Goal: Transaction & Acquisition: Purchase product/service

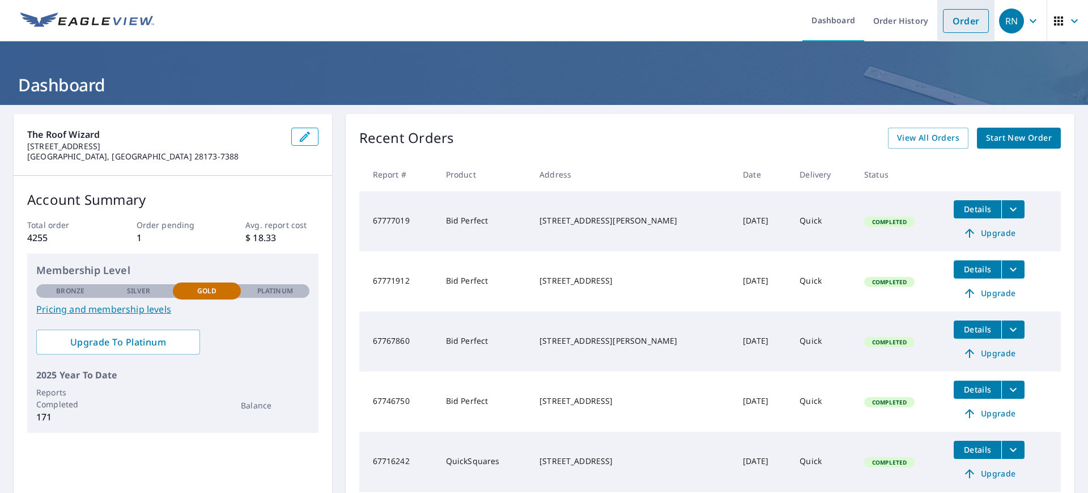
click at [954, 21] on link "Order" at bounding box center [966, 21] width 46 height 24
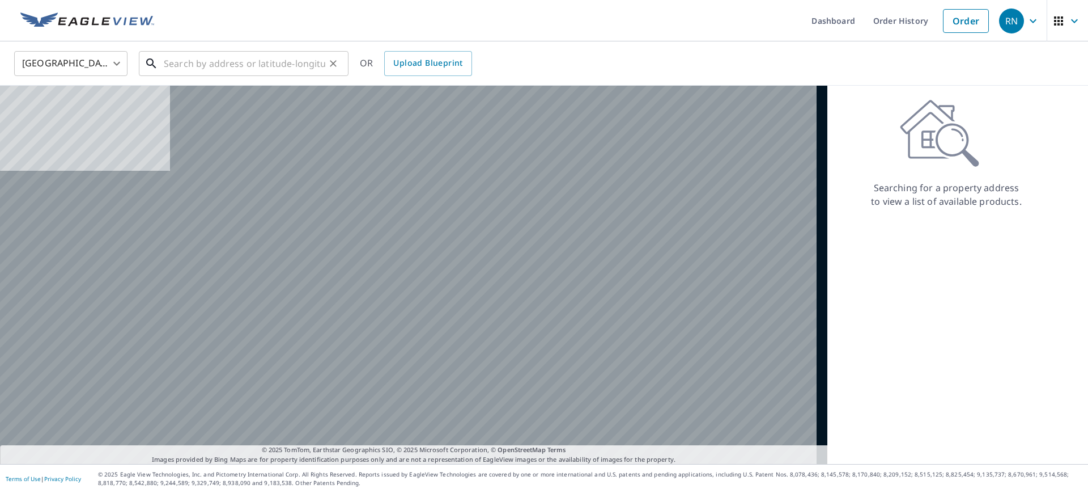
click at [231, 65] on input "text" at bounding box center [245, 64] width 162 height 32
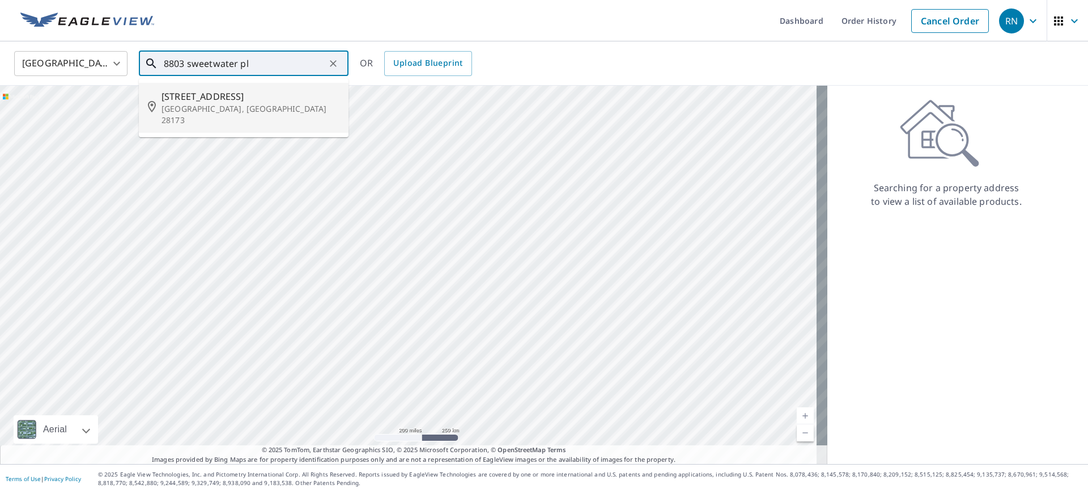
click at [214, 97] on span "[STREET_ADDRESS]" at bounding box center [251, 97] width 178 height 14
type input "[STREET_ADDRESS]"
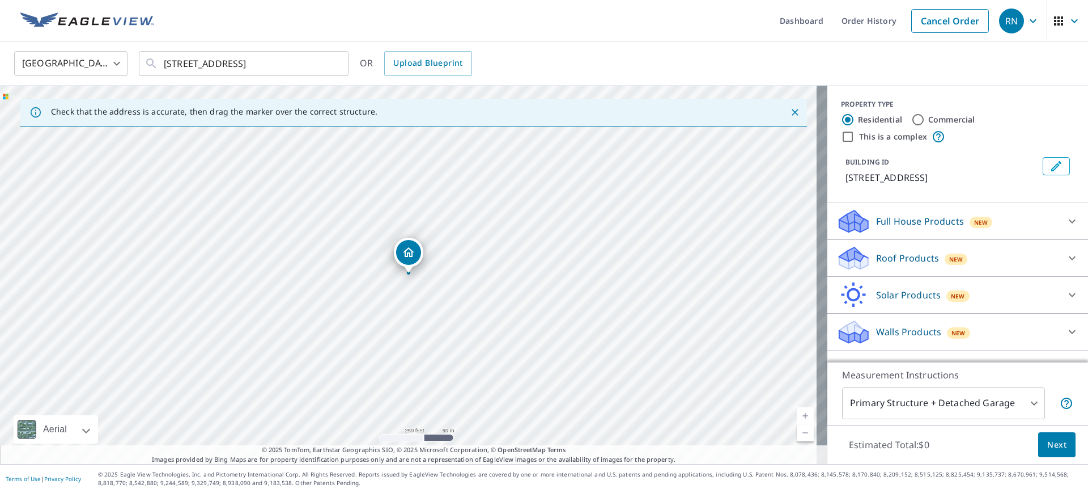
click at [906, 251] on p "Roof Products" at bounding box center [907, 258] width 63 height 14
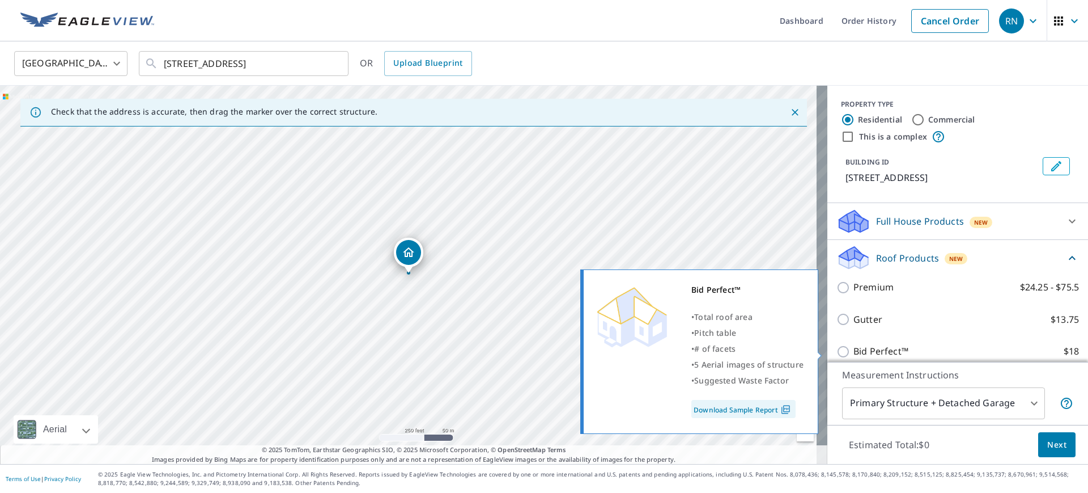
click at [871, 351] on p "Bid Perfect™" at bounding box center [881, 351] width 55 height 14
click at [854, 351] on input "Bid Perfect™ $18" at bounding box center [845, 352] width 17 height 14
checkbox input "true"
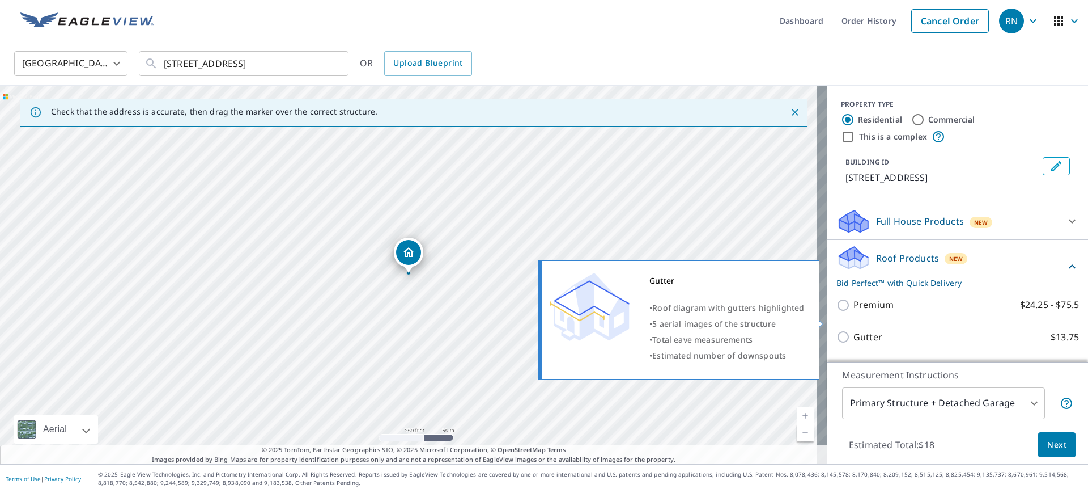
scroll to position [127, 0]
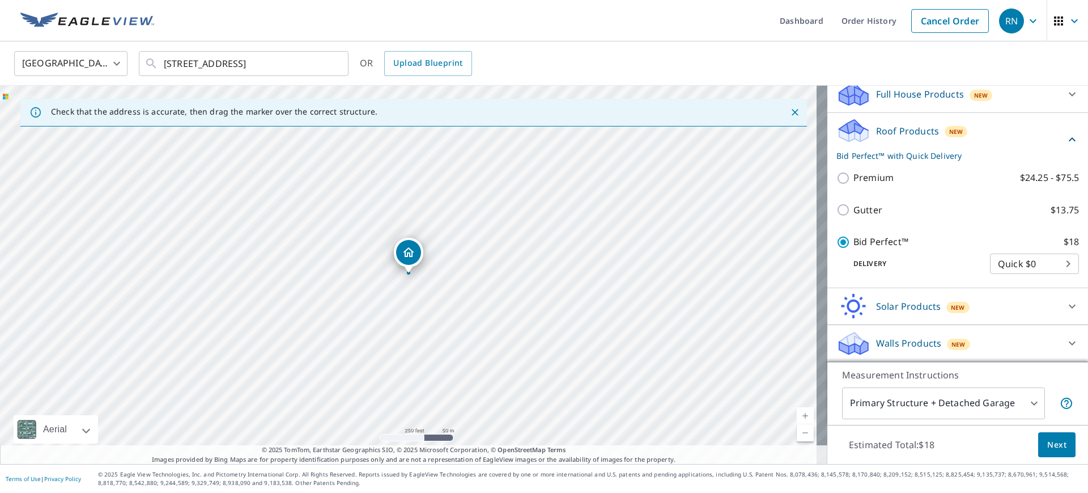
click at [1038, 441] on button "Next" at bounding box center [1056, 445] width 37 height 26
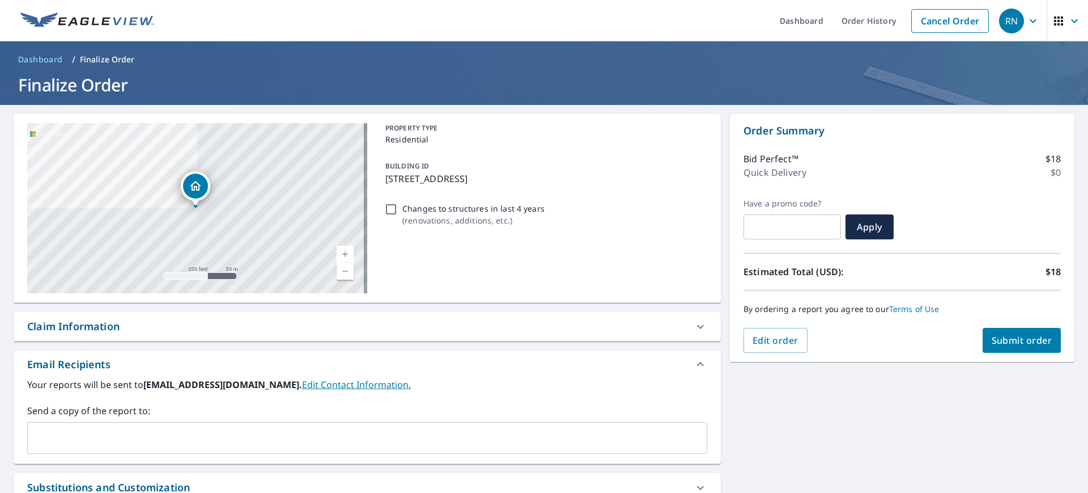
click at [86, 440] on input "text" at bounding box center [358, 438] width 653 height 22
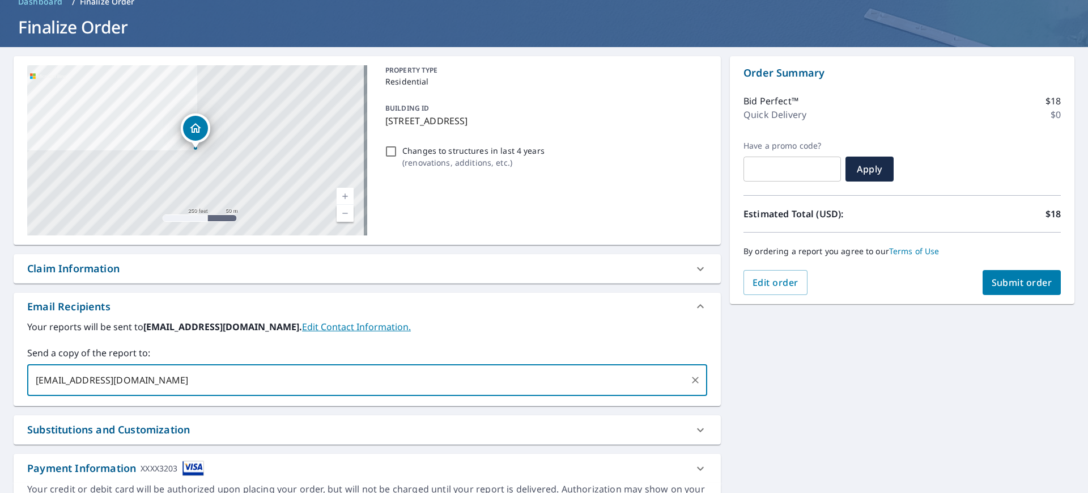
scroll to position [121, 0]
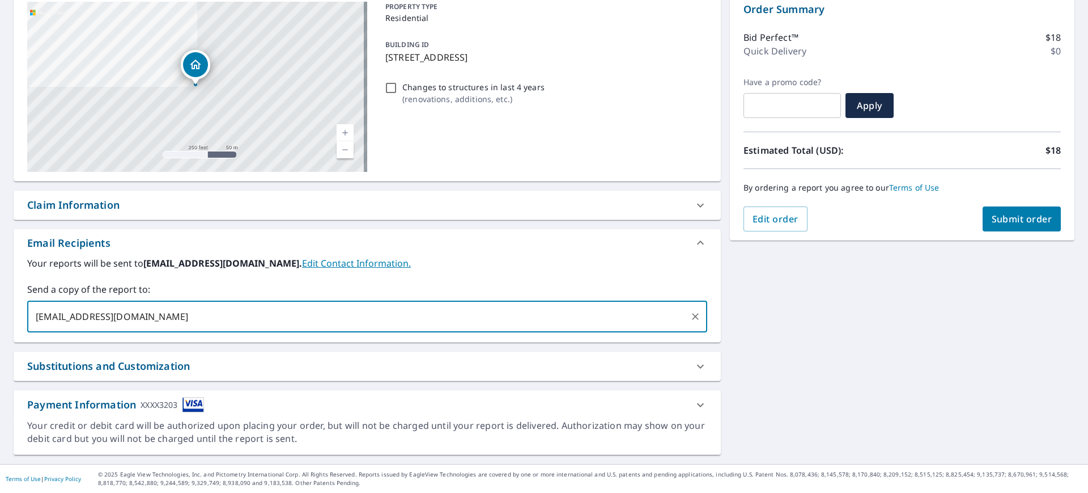
type input "[EMAIL_ADDRESS][DOMAIN_NAME]"
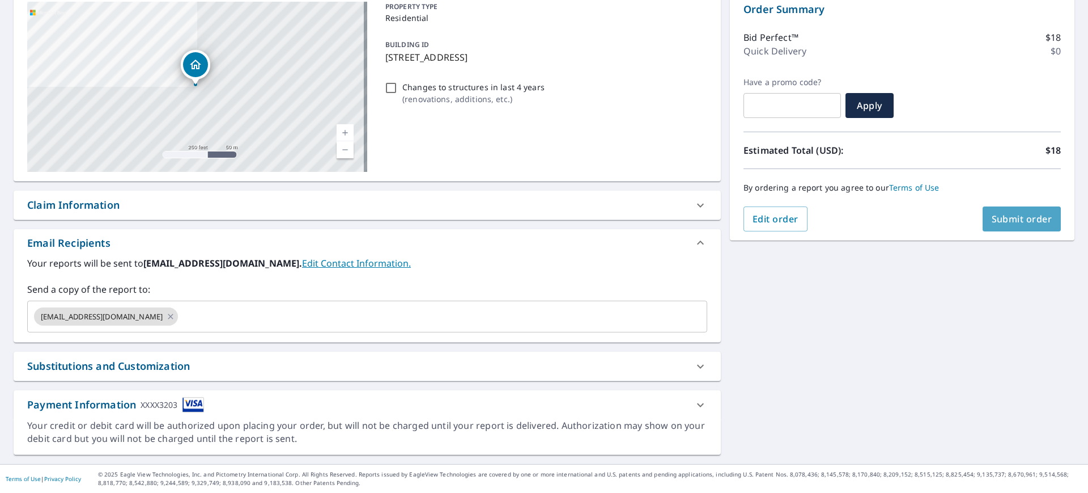
click at [1007, 219] on span "Submit order" at bounding box center [1022, 219] width 61 height 12
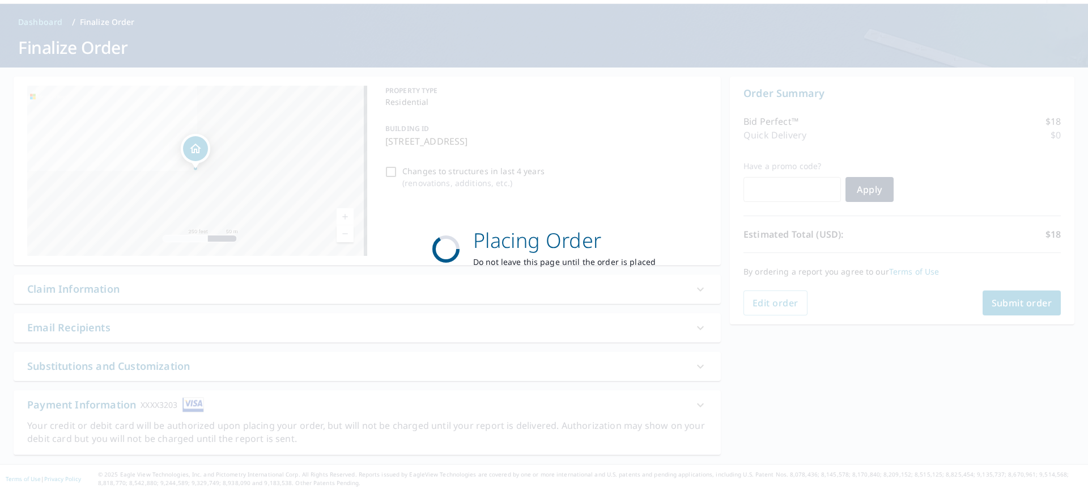
scroll to position [37, 0]
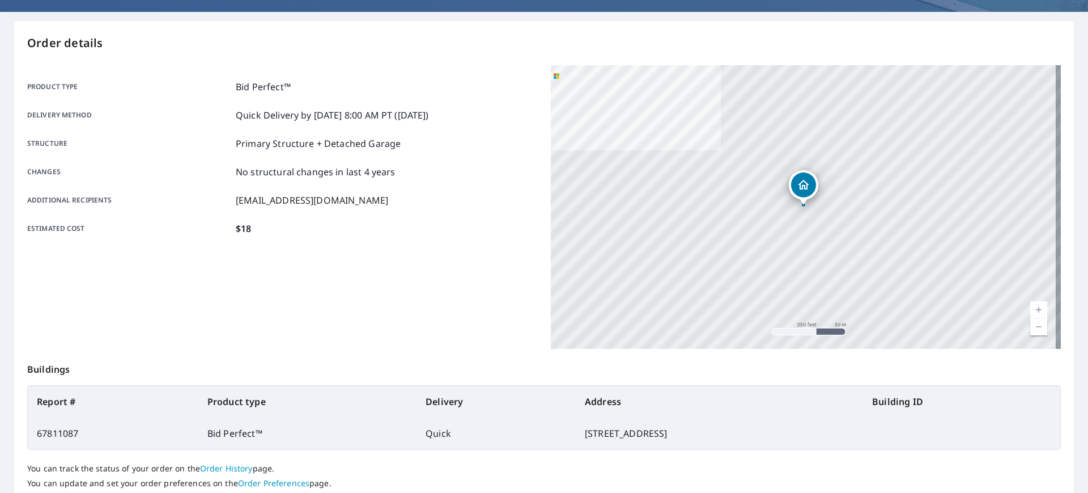
scroll to position [175, 0]
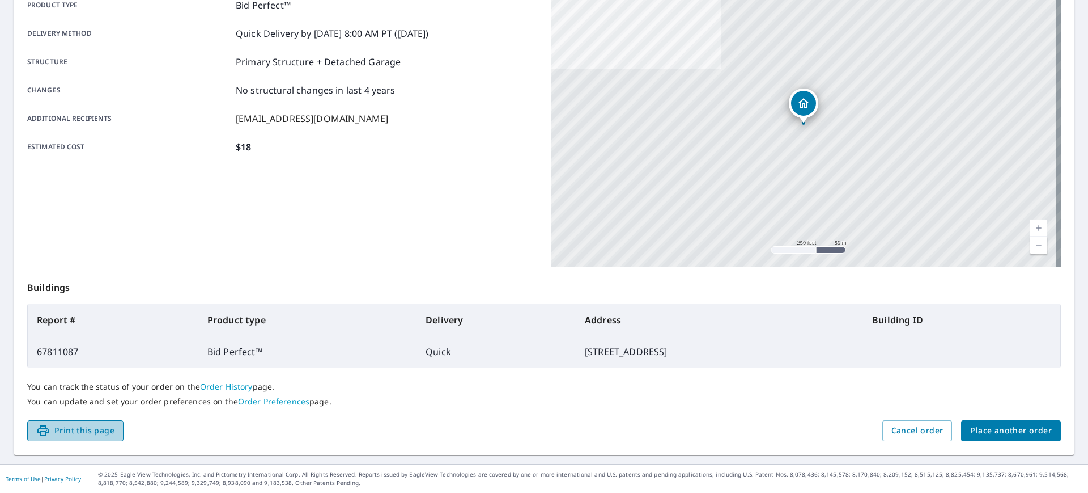
click at [69, 431] on span "Print this page" at bounding box center [75, 430] width 78 height 14
